Goal: Task Accomplishment & Management: Use online tool/utility

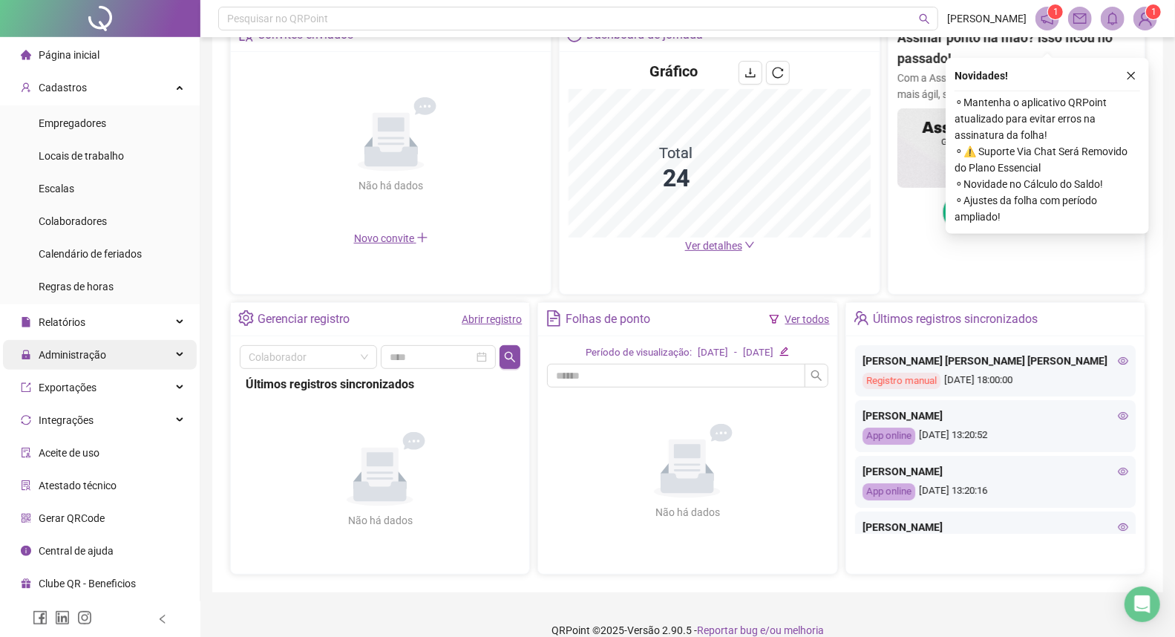
scroll to position [329, 0]
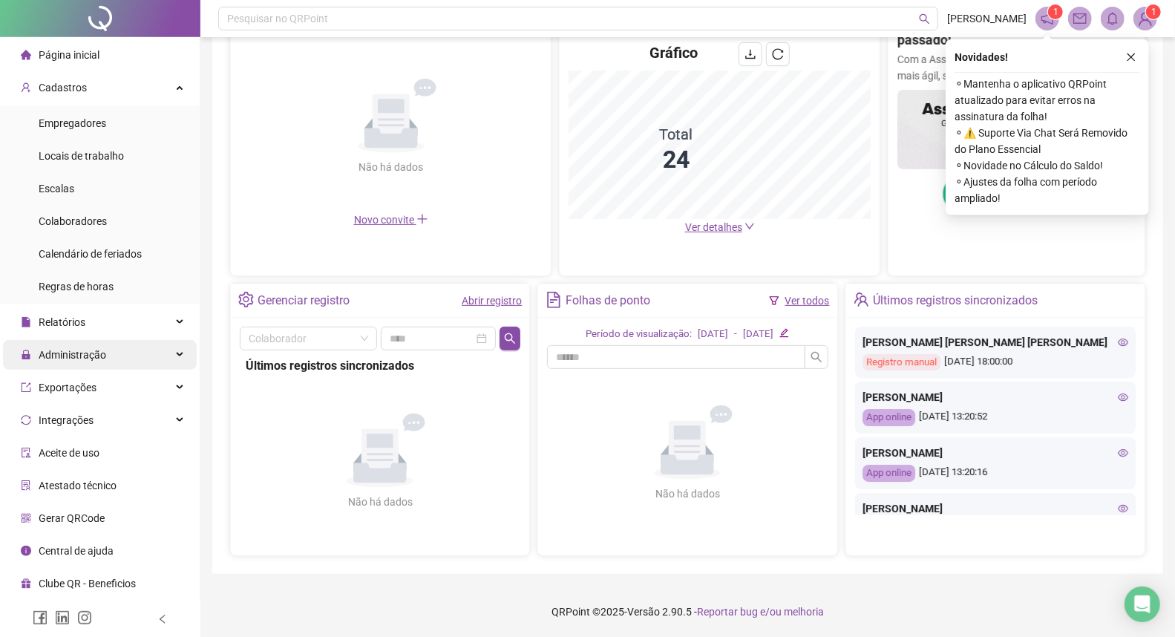
click at [112, 351] on div "Administração" at bounding box center [100, 355] width 194 height 30
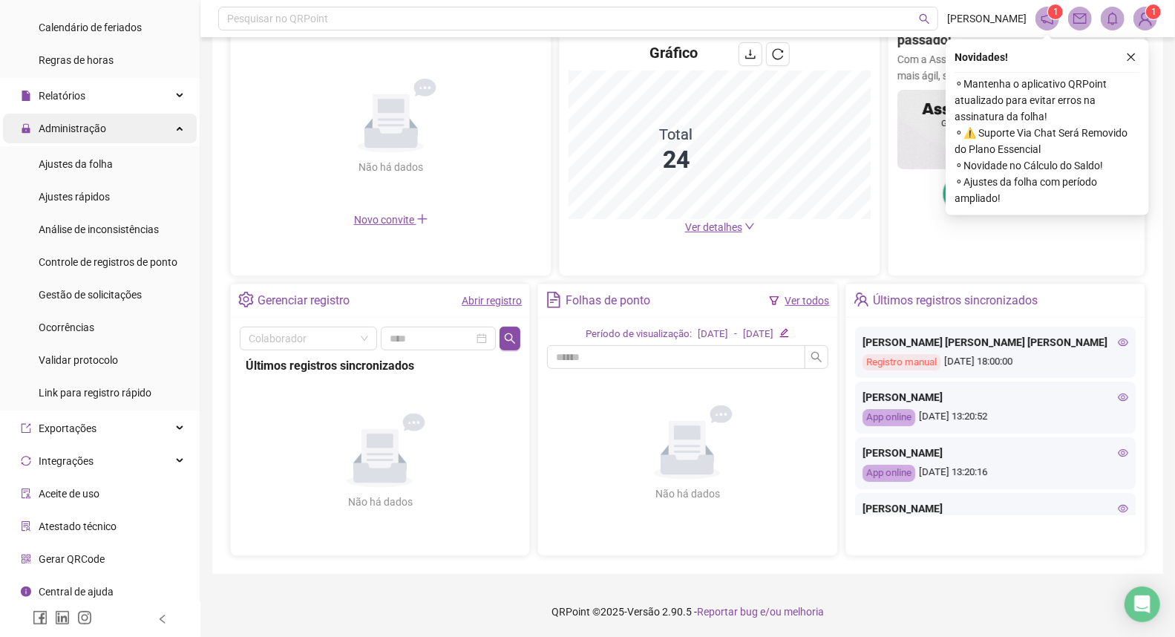
scroll to position [231, 0]
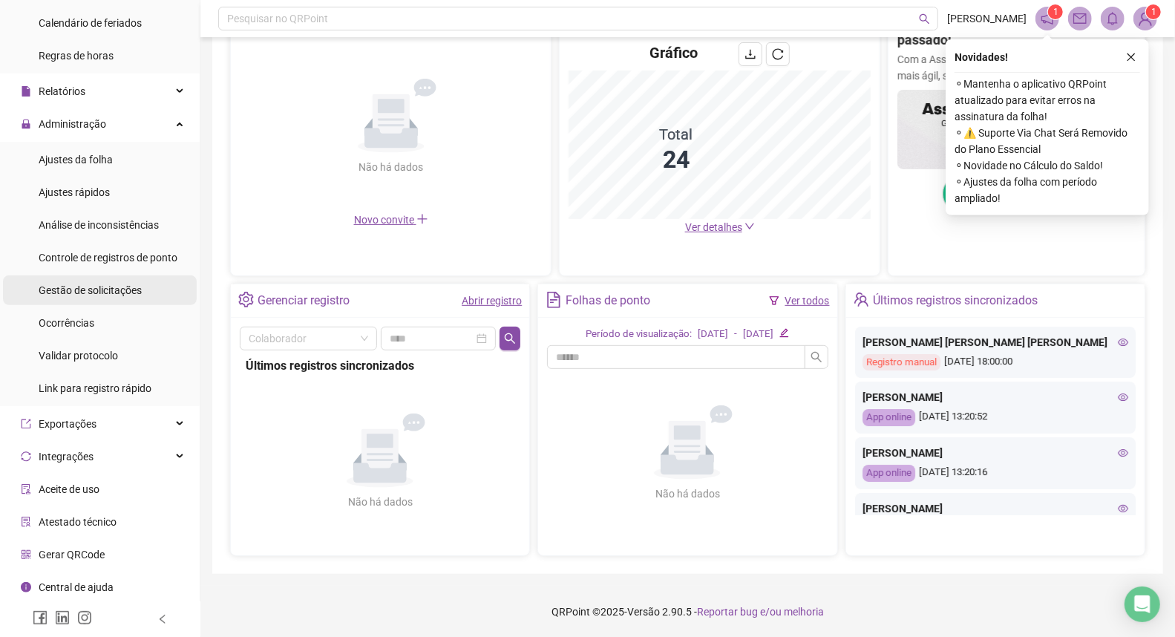
click at [120, 287] on span "Gestão de solicitações" at bounding box center [90, 290] width 103 height 12
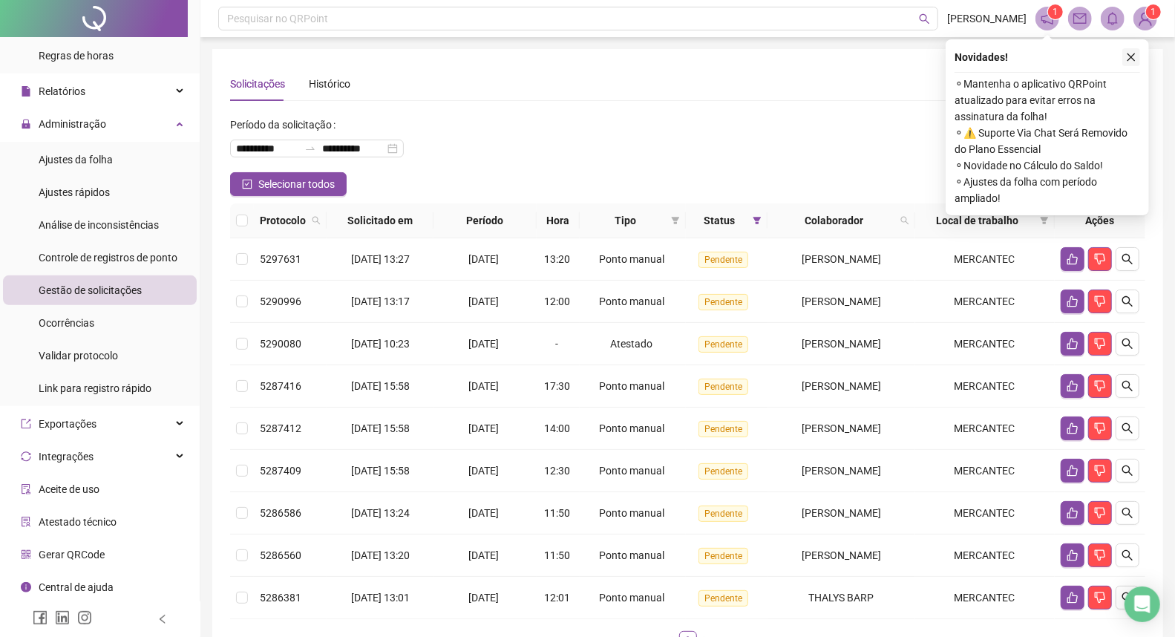
click at [1131, 54] on icon "close" at bounding box center [1131, 57] width 10 height 10
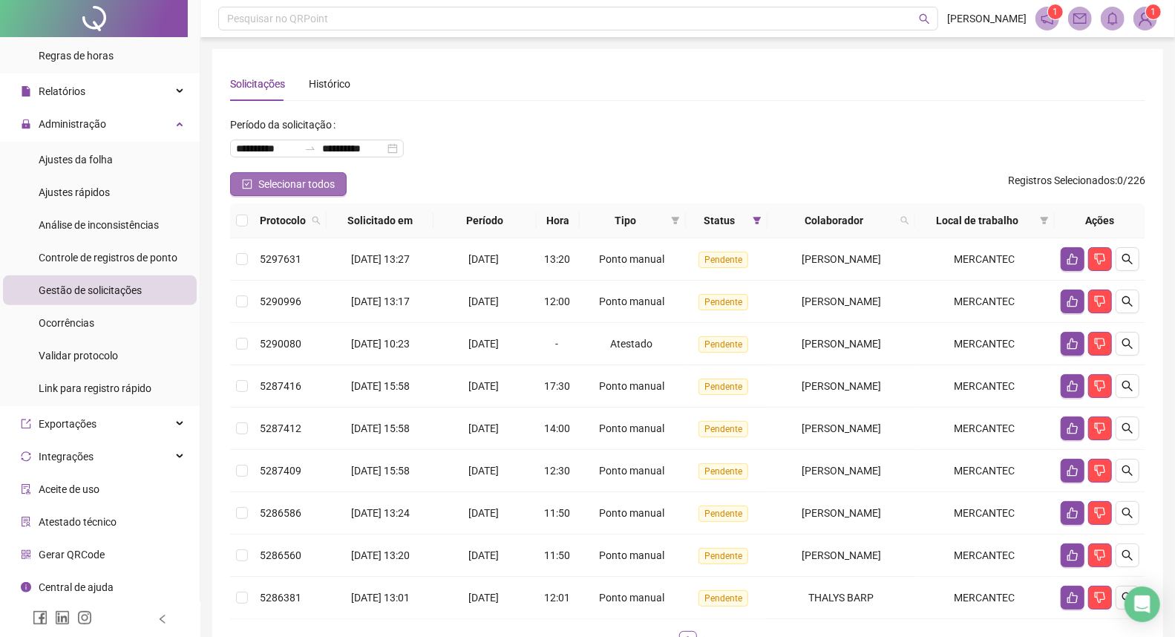
click at [278, 184] on span "Selecionar todos" at bounding box center [296, 184] width 76 height 16
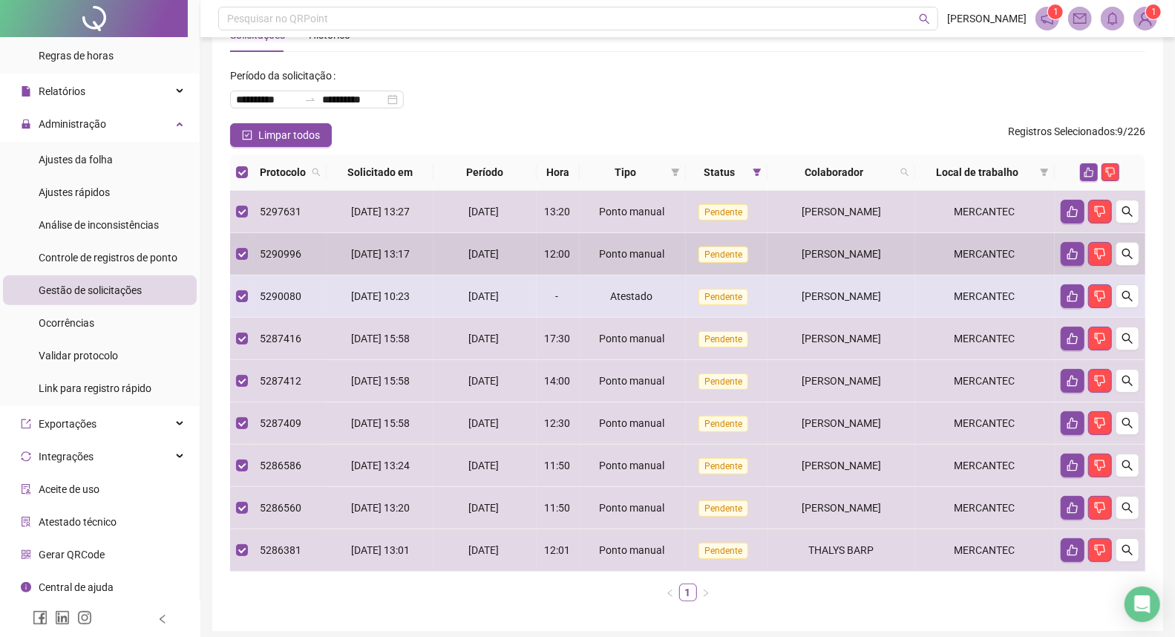
scroll to position [107, 0]
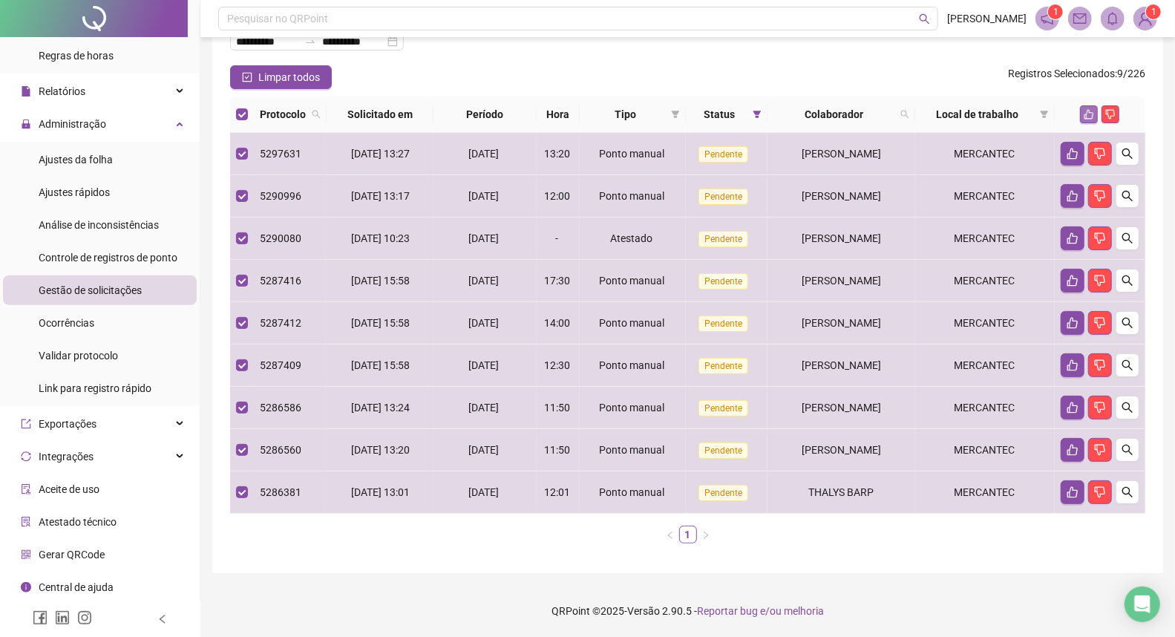
click at [1088, 109] on icon "like" at bounding box center [1089, 114] width 10 height 10
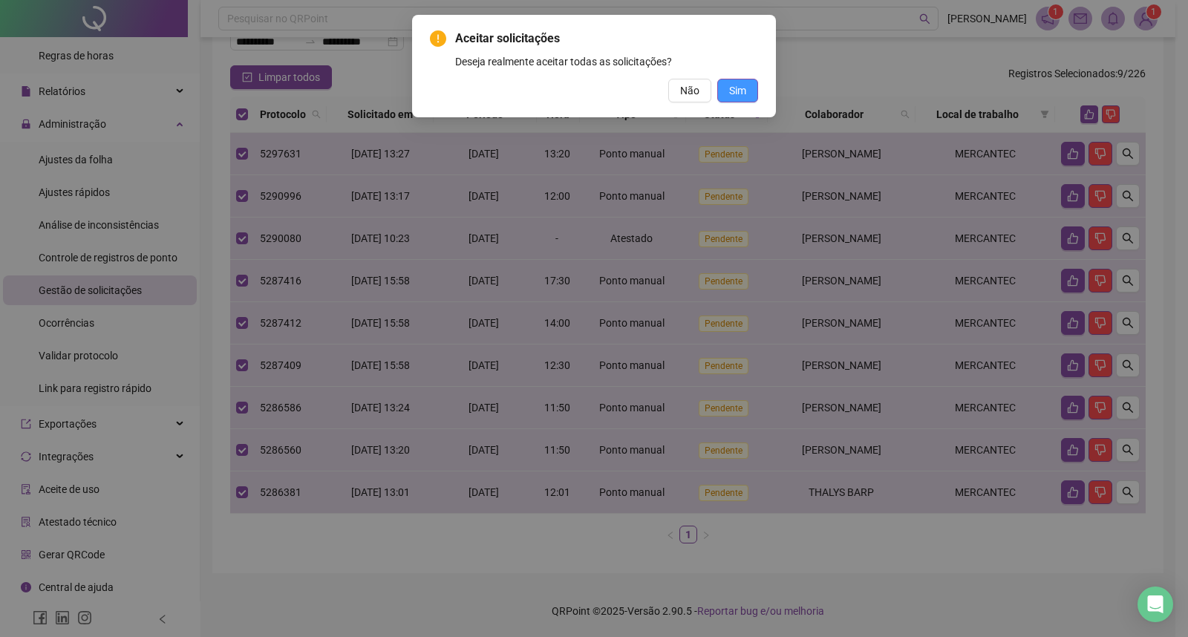
click at [731, 84] on span "Sim" at bounding box center [737, 90] width 17 height 16
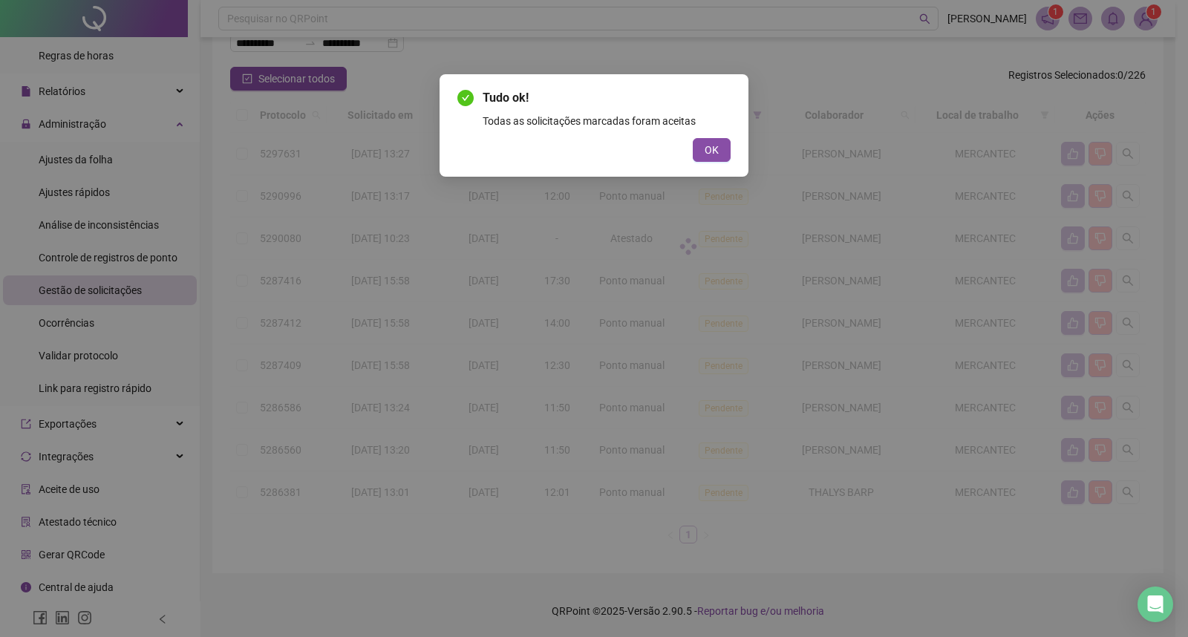
scroll to position [0, 0]
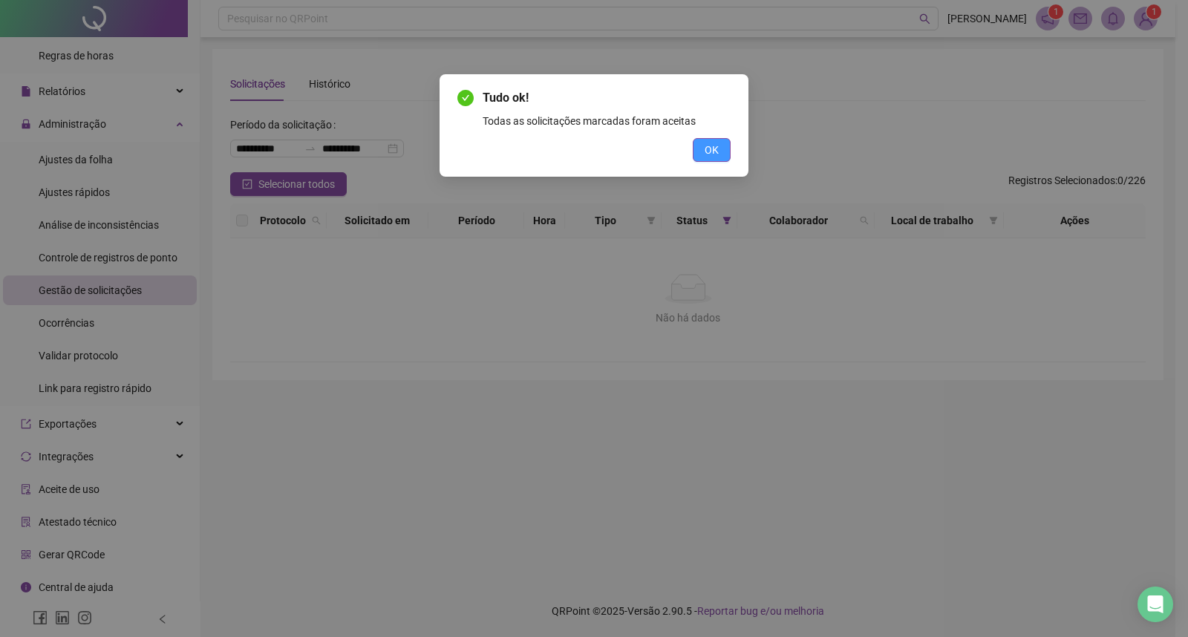
click at [714, 145] on span "OK" at bounding box center [711, 150] width 14 height 16
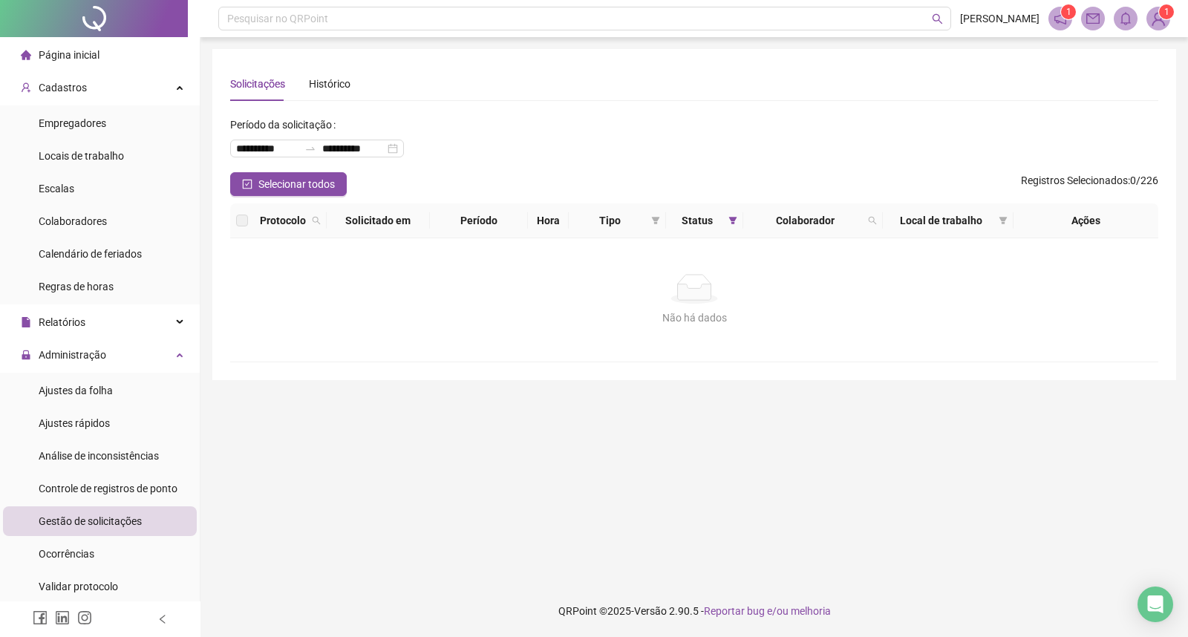
click at [48, 59] on span "Página inicial" at bounding box center [69, 55] width 61 height 12
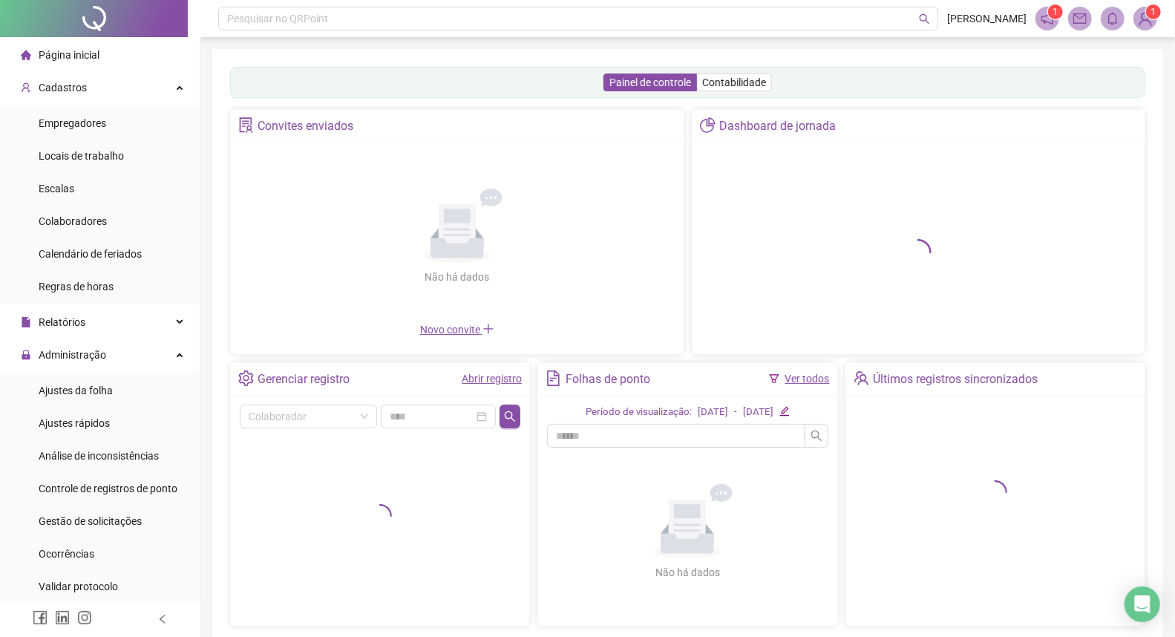
click at [69, 45] on div "Página inicial" at bounding box center [60, 55] width 79 height 30
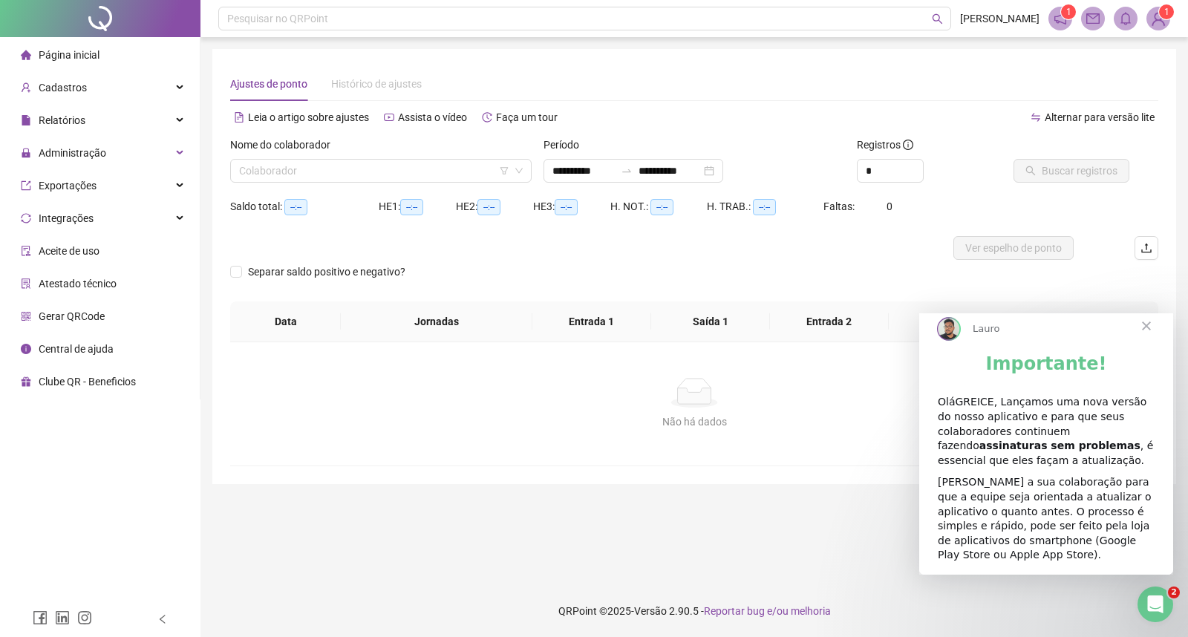
type input "**********"
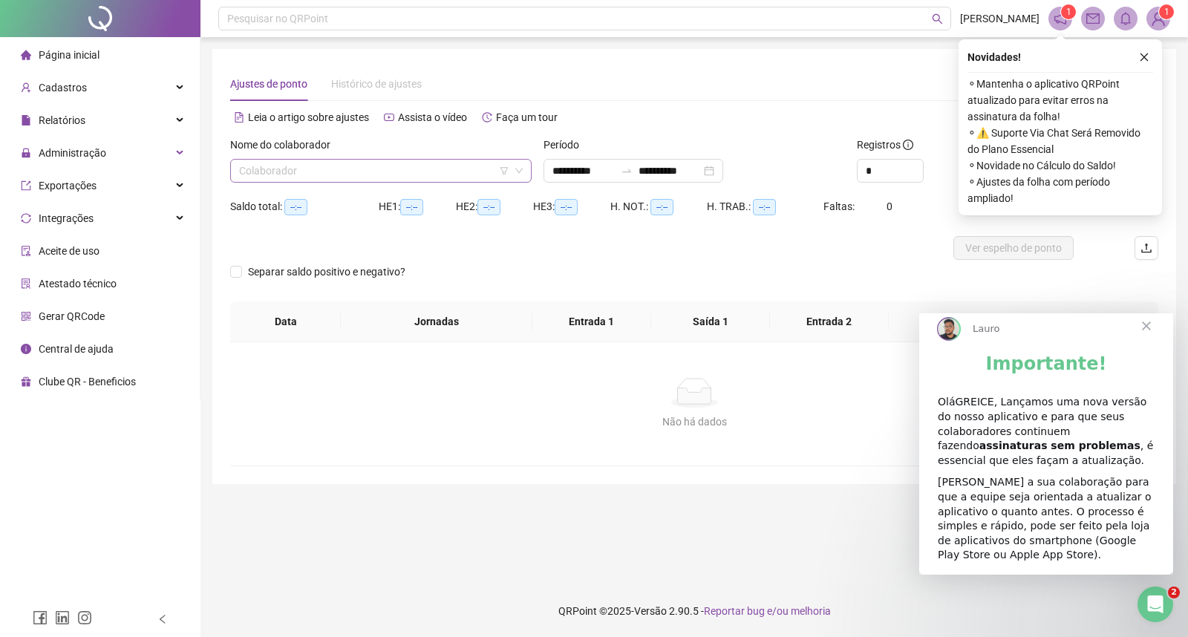
click at [277, 173] on input "search" at bounding box center [374, 171] width 270 height 22
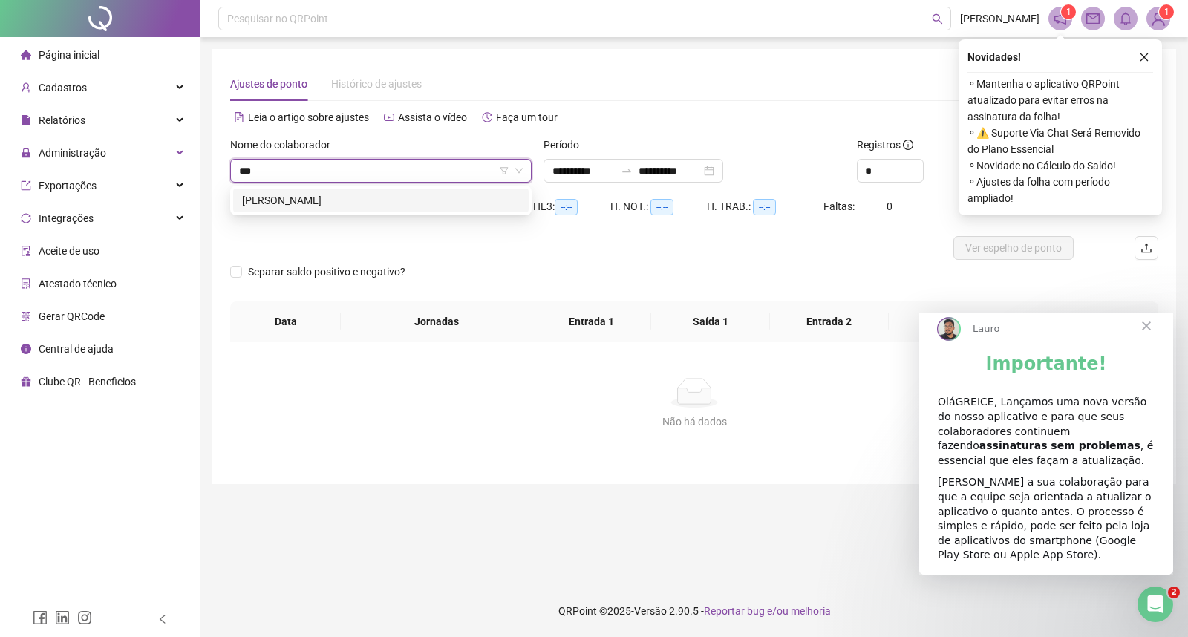
type input "****"
click at [371, 194] on div "[PERSON_NAME]" at bounding box center [381, 200] width 278 height 16
click at [1145, 54] on icon "close" at bounding box center [1144, 57] width 10 height 10
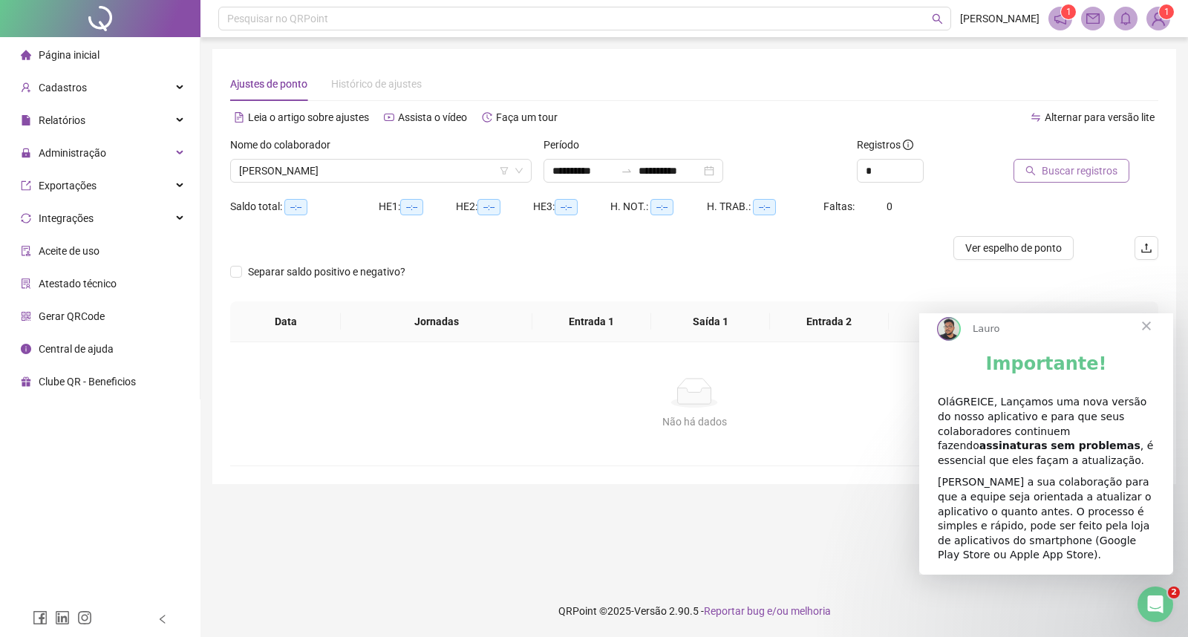
click at [1073, 166] on span "Buscar registros" at bounding box center [1080, 171] width 76 height 16
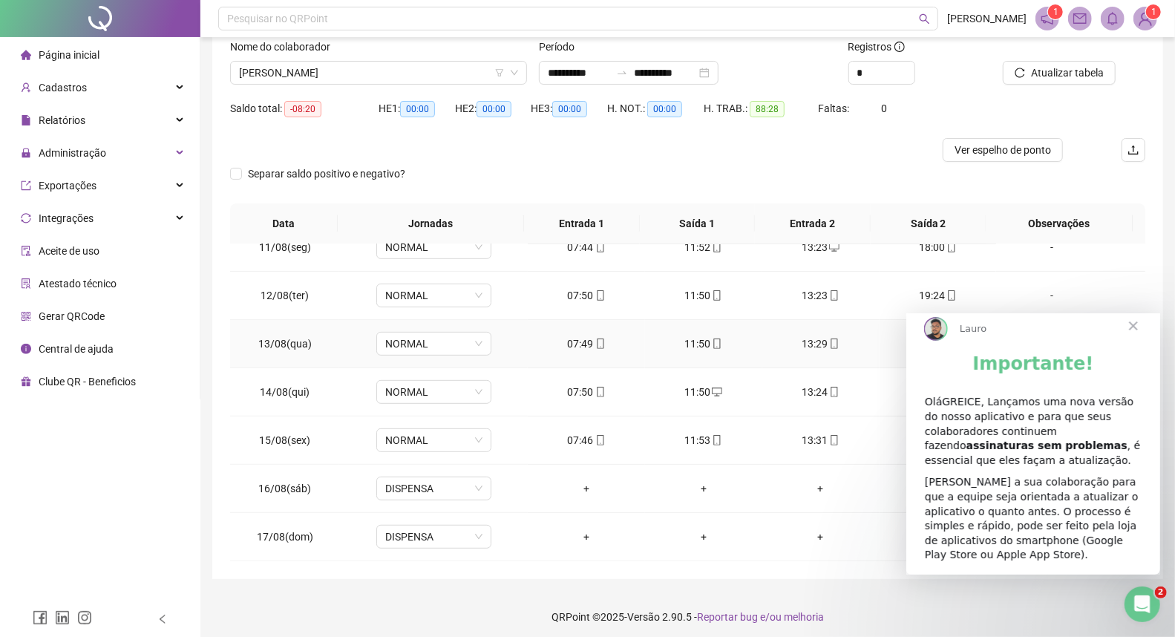
scroll to position [102, 0]
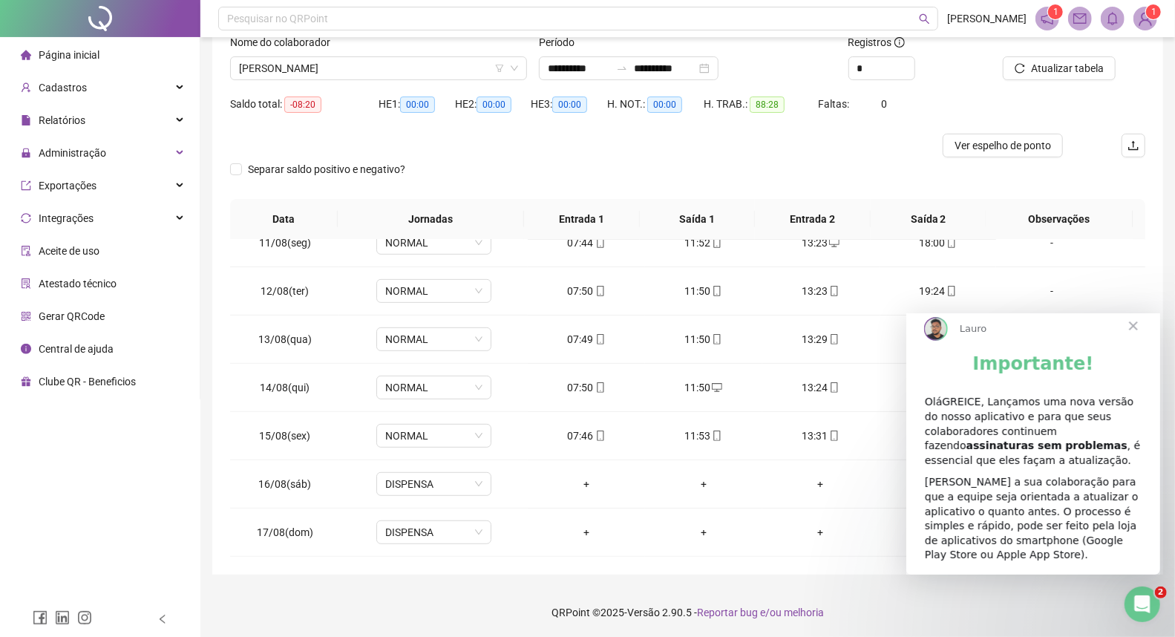
click at [1133, 339] on span "Fechar" at bounding box center [1132, 325] width 53 height 53
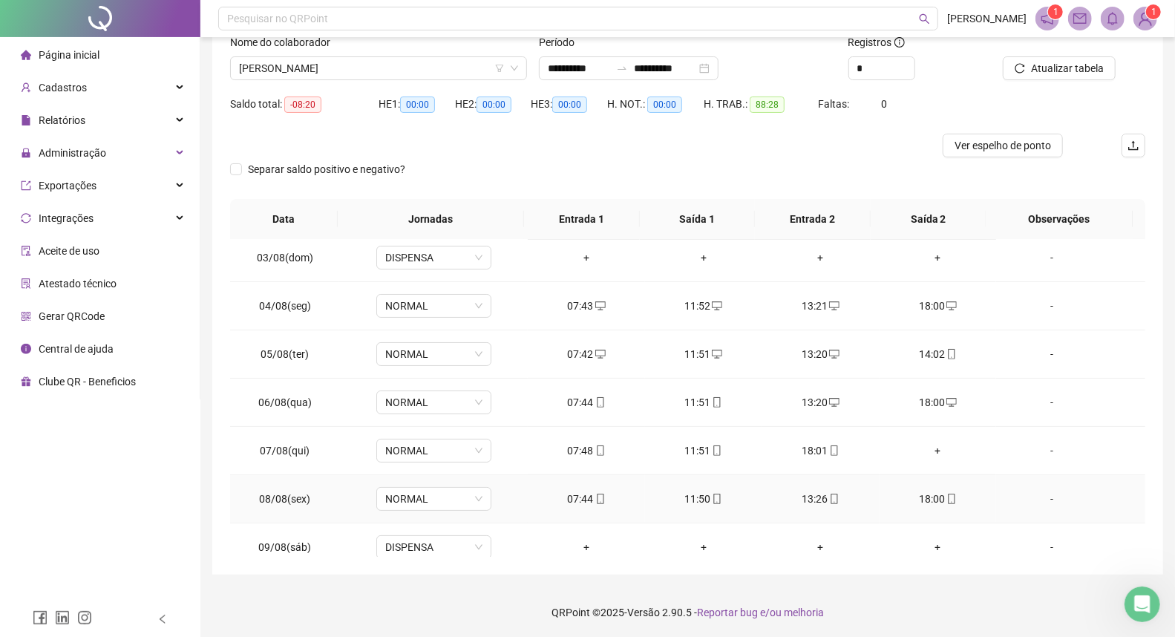
scroll to position [247, 0]
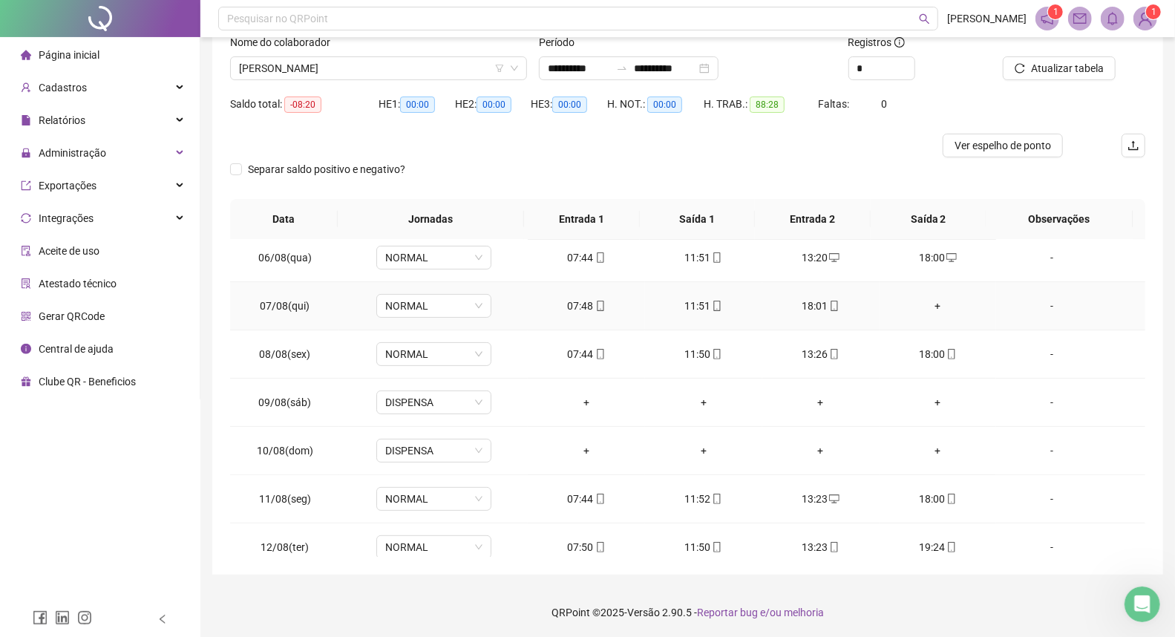
click at [924, 301] on div "+" at bounding box center [939, 306] width 94 height 16
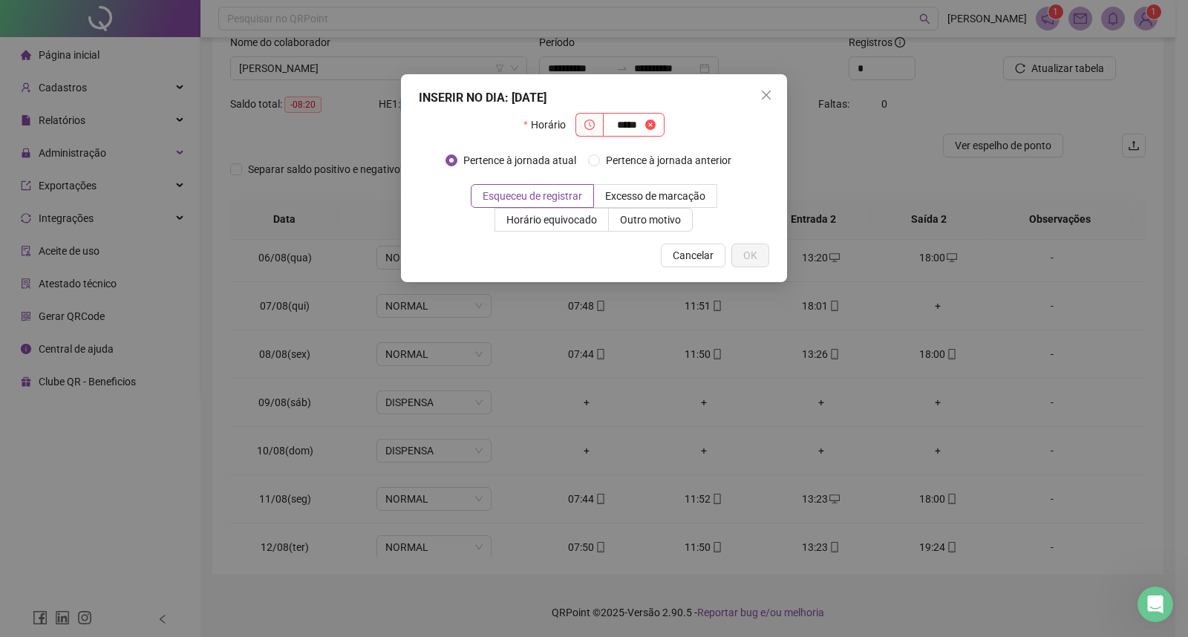
type input "*****"
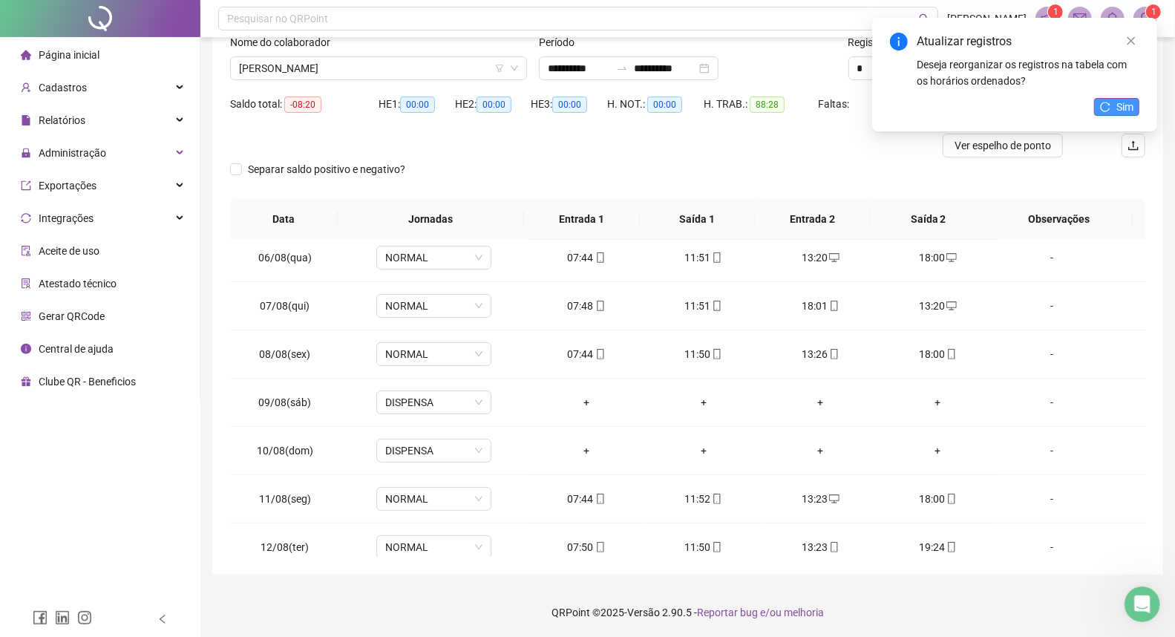
click at [1102, 100] on button "Sim" at bounding box center [1116, 107] width 45 height 18
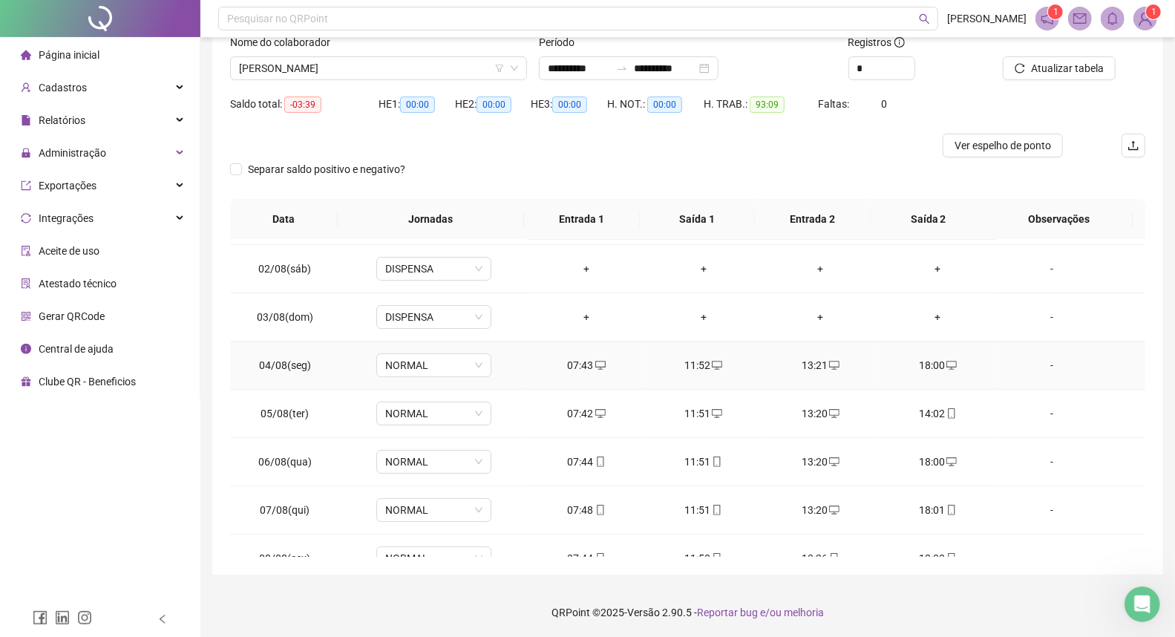
scroll to position [82, 0]
